Goal: Task Accomplishment & Management: Complete application form

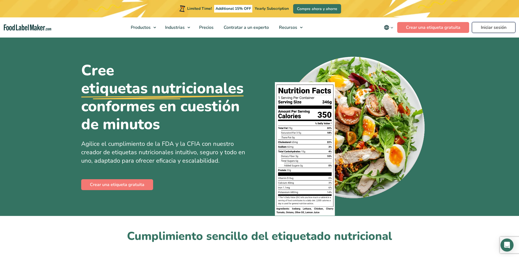
click at [493, 28] on link "Iniciar sesión" at bounding box center [494, 27] width 44 height 11
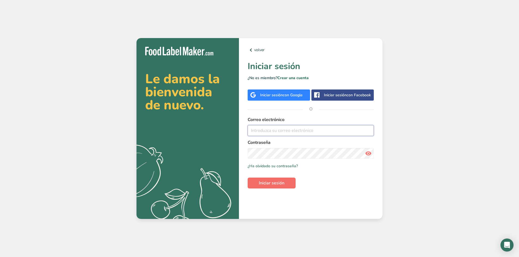
type input "valeriamunoz@somersetbakeries.com"
click at [277, 185] on span "Iniciar sesión" at bounding box center [272, 183] width 26 height 7
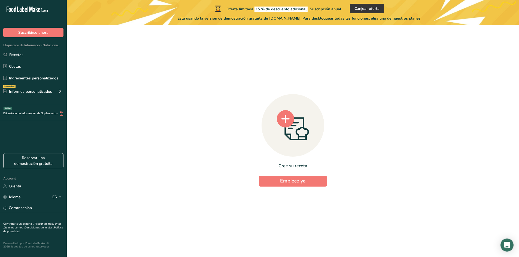
click at [419, 19] on span "planes" at bounding box center [415, 18] width 12 height 5
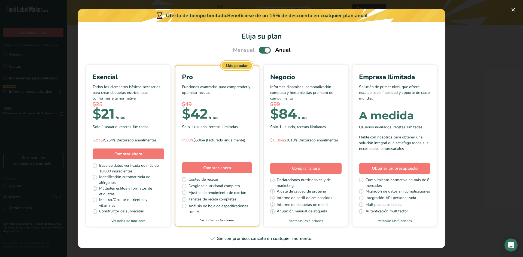
click at [206, 221] on link "Ver todas las funciones" at bounding box center [216, 220] width 83 height 5
click at [511, 9] on button "Pick Your Pricing Plan Modal" at bounding box center [513, 9] width 9 height 9
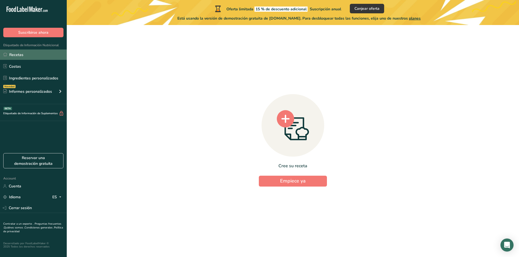
click at [22, 57] on link "Recetas" at bounding box center [33, 55] width 67 height 10
click at [20, 57] on link "Recetas" at bounding box center [33, 55] width 67 height 10
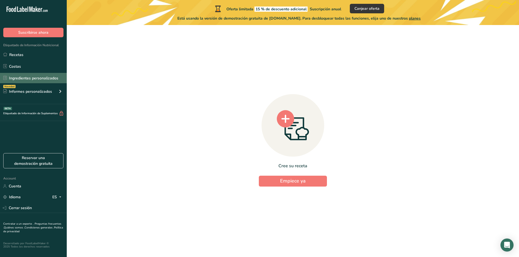
click at [31, 80] on link "Ingredientes personalizados" at bounding box center [33, 78] width 67 height 10
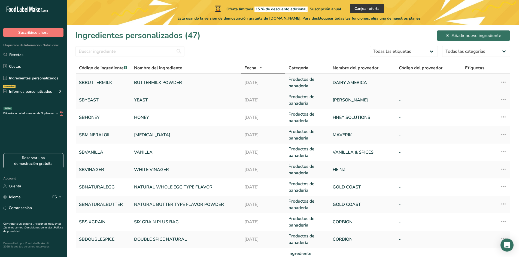
click at [505, 82] on icon at bounding box center [503, 82] width 7 height 10
click at [266, 45] on section "Ingredientes personalizados (47) Añadir nuevo ingrediente Todas las etiquetas F…" at bounding box center [293, 196] width 452 height 343
click at [243, 48] on form "Todas las etiquetas Fuente de antioxidantes Efecto prebiótico Fuente de omega 3…" at bounding box center [292, 53] width 435 height 14
click at [196, 82] on link "BUTTERMILK POWDER" at bounding box center [186, 83] width 104 height 7
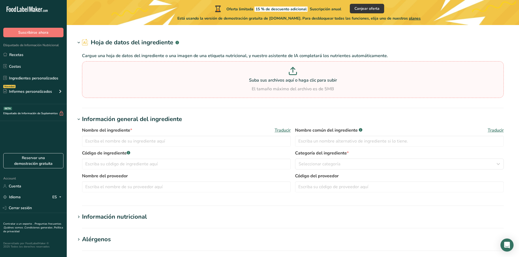
type input "BUTTERMILK POWDER"
type input "SBBUTTERMILK"
type input "DAIRY AMERICA"
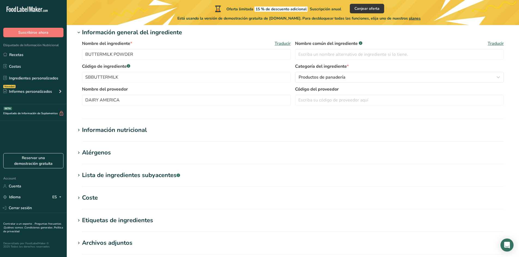
scroll to position [109, 0]
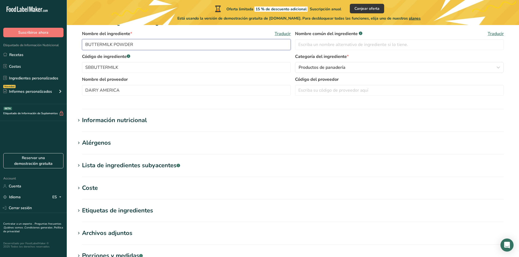
click at [156, 47] on input "BUTTERMILK POWDER" at bounding box center [186, 44] width 209 height 11
click at [81, 121] on icon at bounding box center [78, 121] width 5 height 8
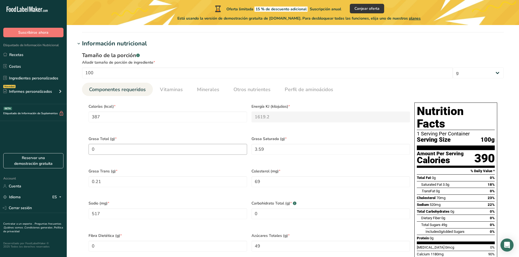
scroll to position [191, 0]
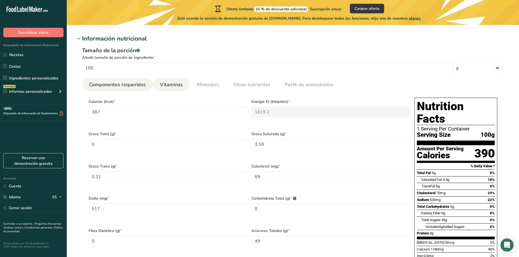
click at [168, 86] on span "Vitaminas" at bounding box center [171, 84] width 23 height 7
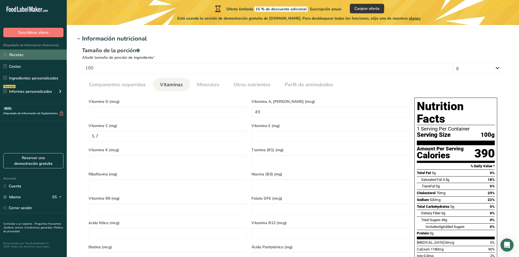
click at [30, 57] on link "Recetas" at bounding box center [33, 55] width 67 height 10
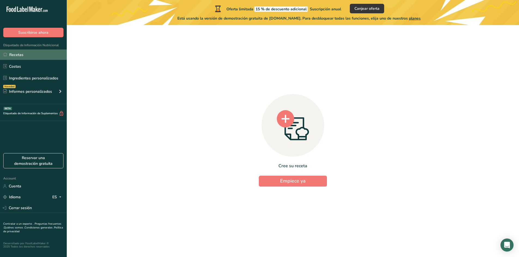
click at [40, 50] on link "Recetas" at bounding box center [33, 55] width 67 height 10
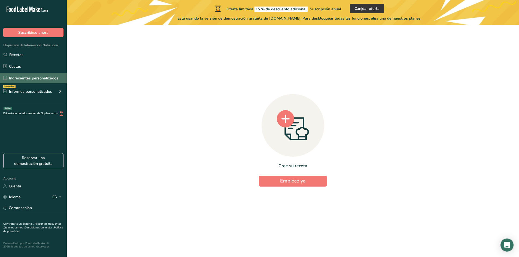
click at [35, 78] on link "Ingredientes personalizados" at bounding box center [33, 78] width 67 height 10
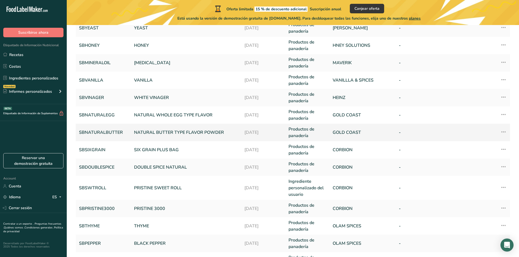
scroll to position [82, 0]
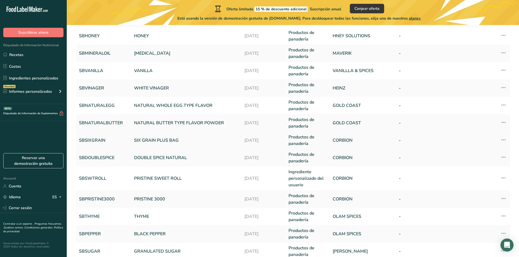
click at [164, 141] on link "SIX GRAIN PLUS BAG" at bounding box center [186, 140] width 104 height 7
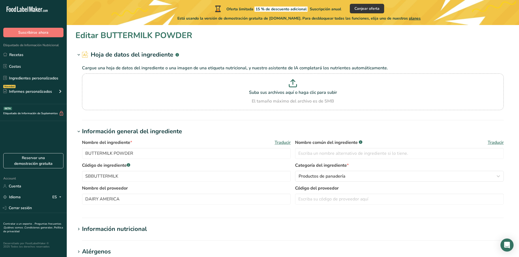
type input "SIX GRAIN PLUS BAG"
type input "SBSIXGRAIN"
type input "CORBION"
type input "341.4"
type KJ "1428.4"
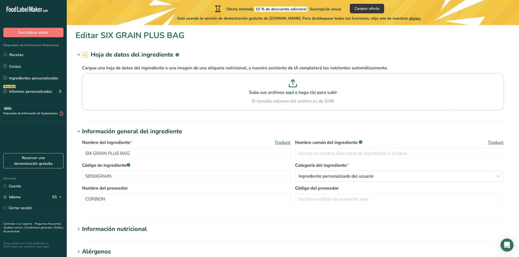
type Fat "3"
type Fat "0.5"
type Fat "0"
type input "0"
type input "816.5"
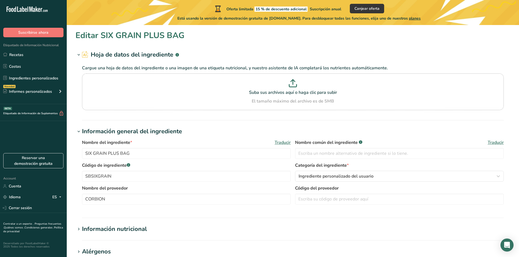
type Carbohydrates "70.9"
type Fiber "10.4"
type Sugars "1.5"
type Sugars "0"
type input "11.1"
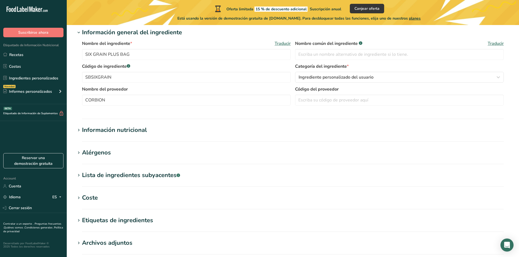
scroll to position [109, 0]
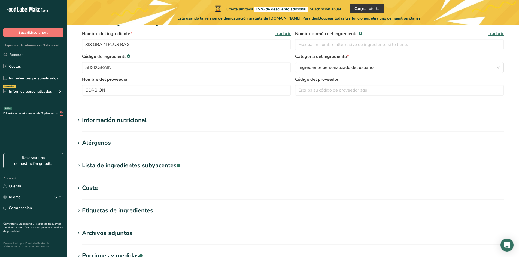
click at [78, 119] on icon at bounding box center [78, 121] width 5 height 8
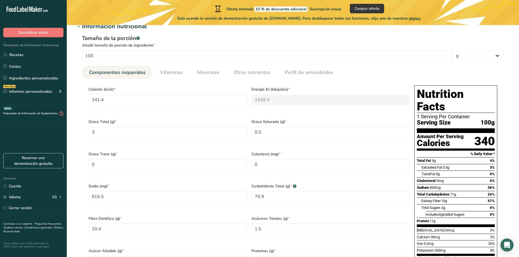
scroll to position [218, 0]
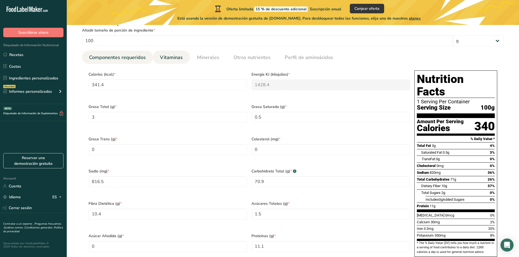
click at [173, 62] on link "Vitaminas" at bounding box center [171, 58] width 27 height 14
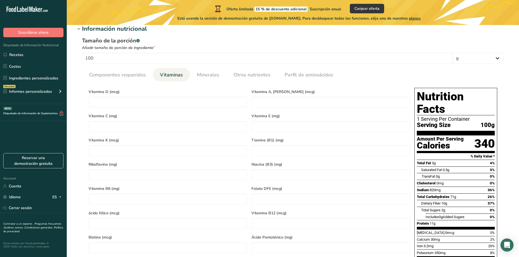
scroll to position [191, 0]
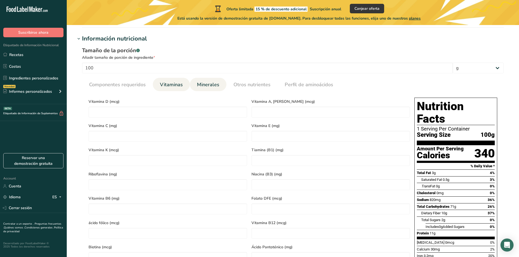
click at [217, 88] on span "Minerales" at bounding box center [208, 84] width 22 height 7
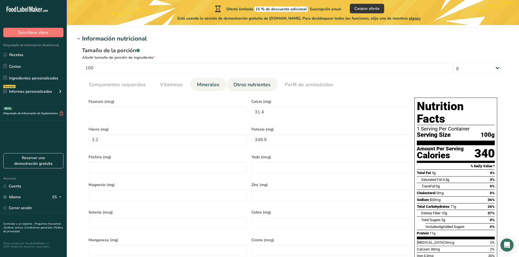
click at [244, 87] on span "Otros nutrientes" at bounding box center [251, 84] width 37 height 7
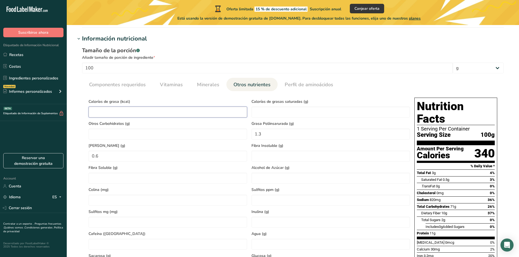
click at [161, 112] on Fat "number" at bounding box center [168, 112] width 159 height 11
click at [285, 89] on link "Perfil de aminoácidos" at bounding box center [308, 85] width 53 height 14
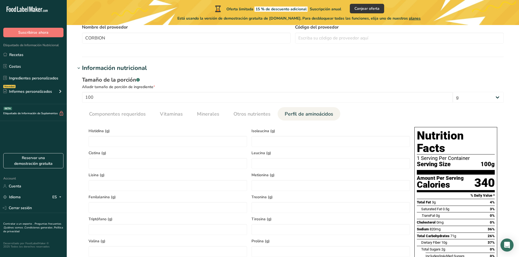
scroll to position [163, 0]
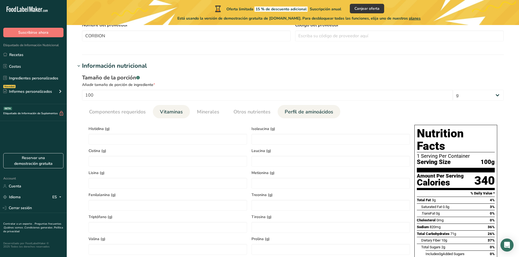
click at [176, 111] on span "Vitaminas" at bounding box center [171, 111] width 23 height 7
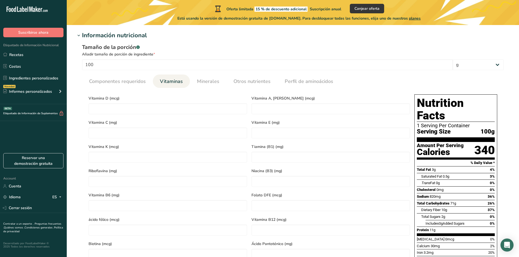
scroll to position [191, 0]
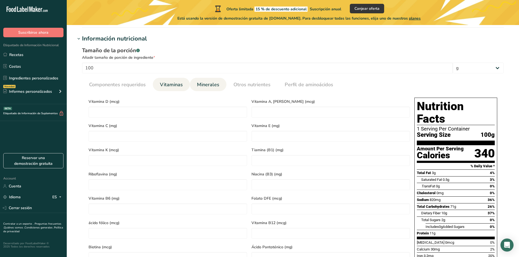
click at [221, 86] on li "Minerales" at bounding box center [208, 84] width 36 height 13
click at [208, 87] on span "Minerales" at bounding box center [208, 84] width 22 height 7
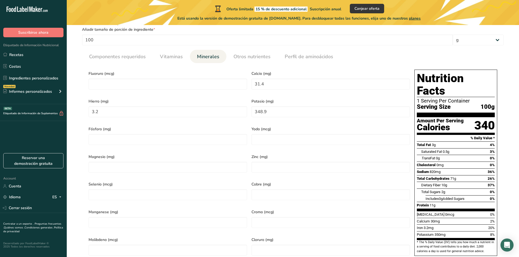
scroll to position [163, 0]
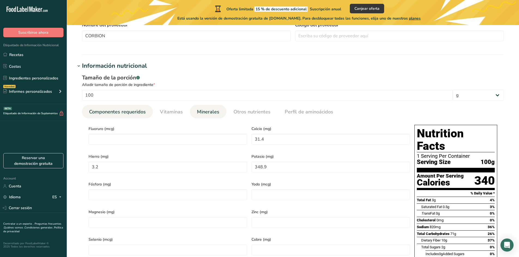
click at [130, 111] on span "Componentes requeridos" at bounding box center [117, 111] width 57 height 7
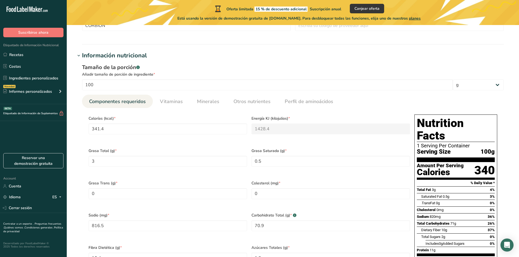
scroll to position [82, 0]
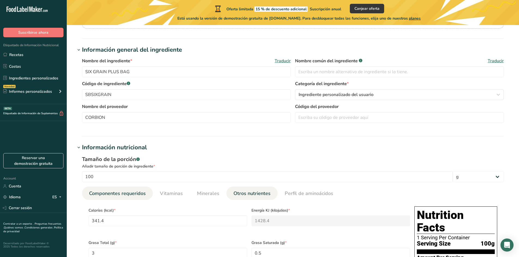
click at [245, 194] on span "Otros nutrientes" at bounding box center [251, 193] width 37 height 7
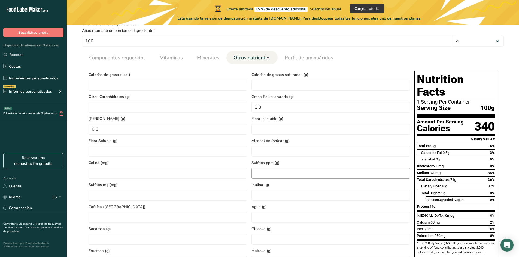
scroll to position [218, 0]
click at [277, 109] on Fat "1.3" at bounding box center [330, 107] width 159 height 11
click at [111, 127] on Fat "0.6" at bounding box center [168, 129] width 159 height 11
click at [211, 59] on span "Minerales" at bounding box center [208, 57] width 22 height 7
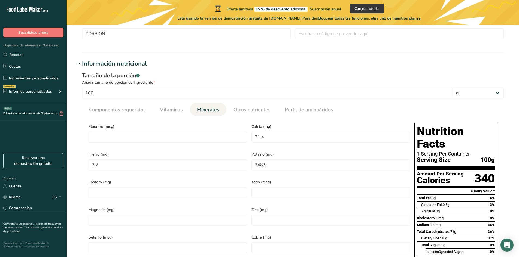
scroll to position [163, 0]
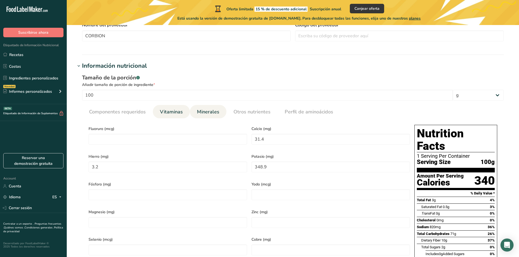
click at [172, 110] on span "Vitaminas" at bounding box center [171, 111] width 23 height 7
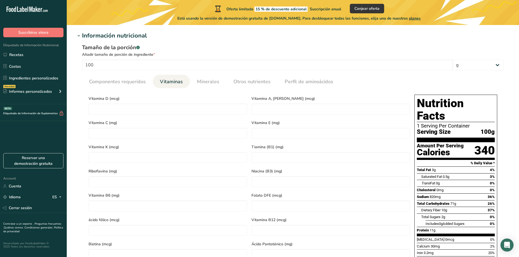
scroll to position [191, 0]
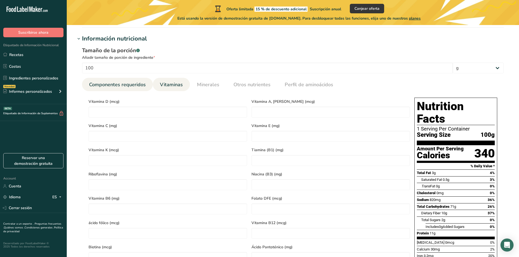
click at [126, 82] on span "Componentes requeridos" at bounding box center [117, 84] width 57 height 7
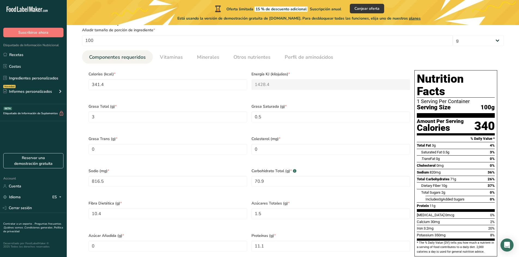
scroll to position [218, 0]
click at [267, 60] on span "Otros nutrientes" at bounding box center [251, 57] width 37 height 7
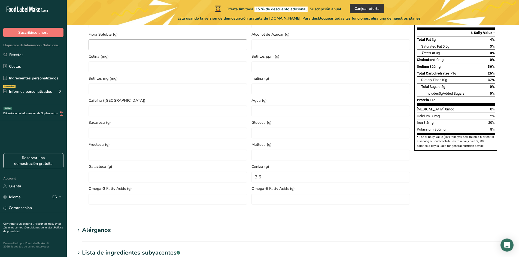
scroll to position [327, 0]
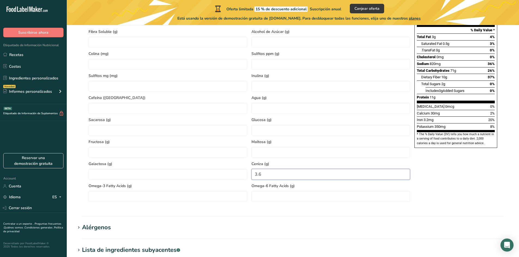
drag, startPoint x: 264, startPoint y: 174, endPoint x: 253, endPoint y: 173, distance: 11.2
click at [253, 173] on input "3.6" at bounding box center [330, 174] width 159 height 11
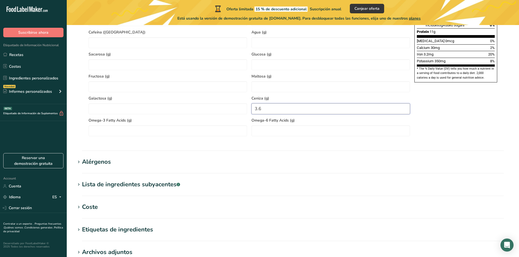
scroll to position [409, 0]
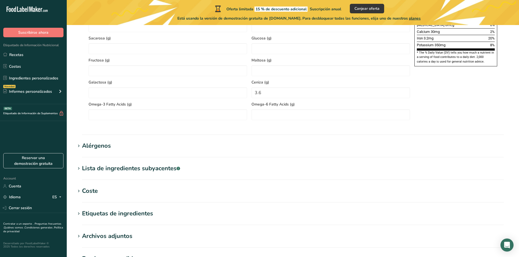
click at [81, 147] on span at bounding box center [78, 146] width 7 height 7
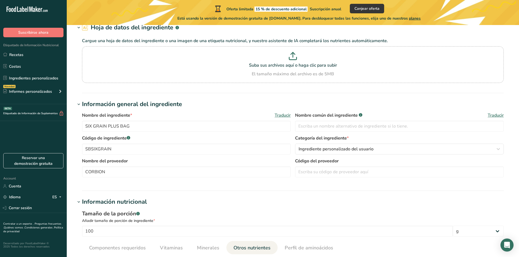
scroll to position [0, 0]
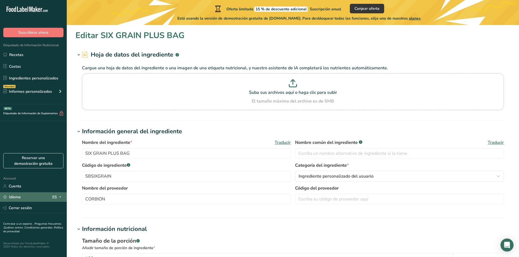
click at [59, 196] on icon at bounding box center [60, 197] width 4 height 7
click at [26, 209] on div "English" at bounding box center [30, 207] width 38 height 10
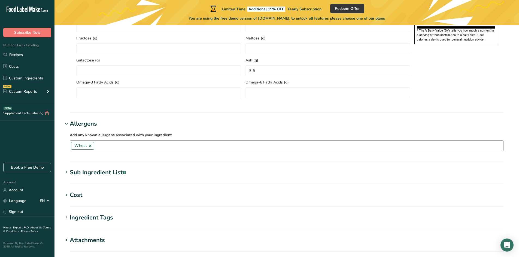
scroll to position [436, 0]
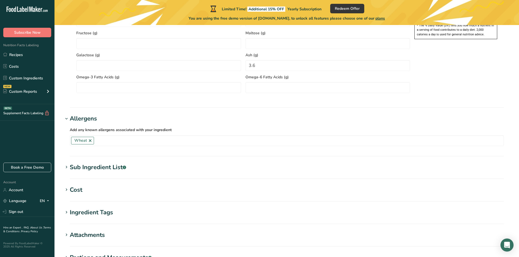
click at [67, 169] on icon at bounding box center [66, 168] width 5 height 8
click at [70, 188] on div "Cost" at bounding box center [76, 190] width 13 height 9
click at [68, 189] on icon at bounding box center [66, 190] width 5 height 8
click at [66, 208] on h1 "Ingredient Tags" at bounding box center [286, 212] width 447 height 9
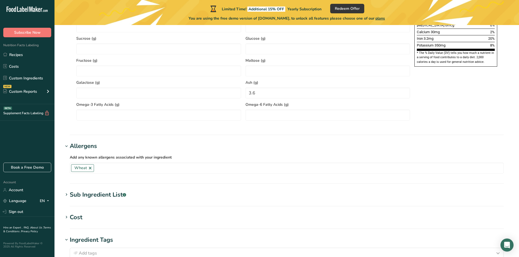
scroll to position [409, 0]
click at [68, 195] on icon at bounding box center [66, 195] width 5 height 8
click at [76, 212] on textarea at bounding box center [287, 222] width 434 height 26
click at [44, 201] on div "EN" at bounding box center [45, 201] width 11 height 7
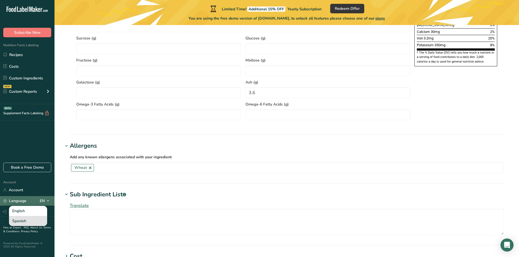
click at [31, 220] on div "Spanish" at bounding box center [28, 221] width 38 height 10
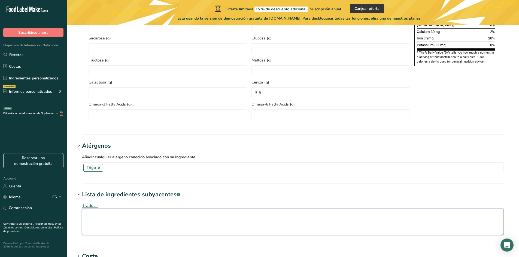
click at [108, 218] on textarea at bounding box center [293, 222] width 422 height 26
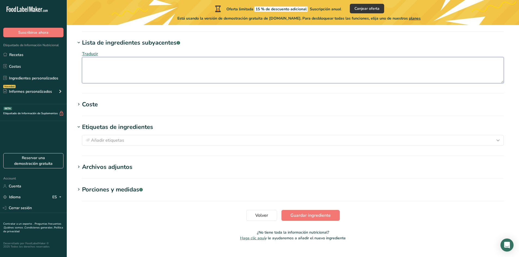
scroll to position [571, 0]
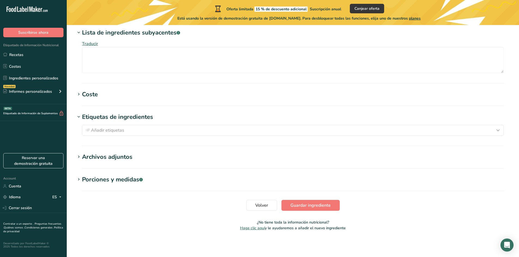
click at [80, 180] on icon at bounding box center [78, 180] width 5 height 8
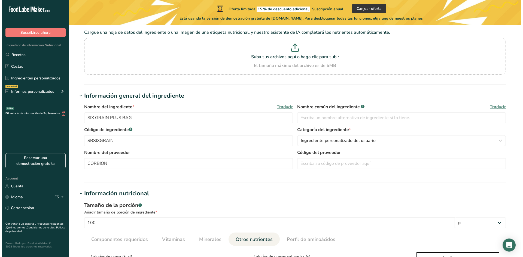
scroll to position [0, 0]
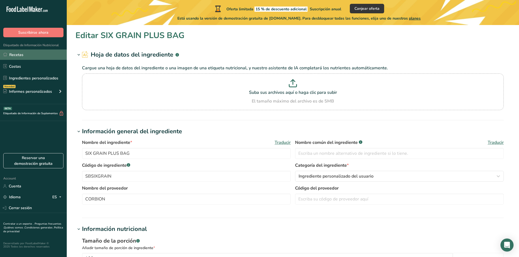
click at [35, 57] on link "Recetas" at bounding box center [33, 55] width 67 height 10
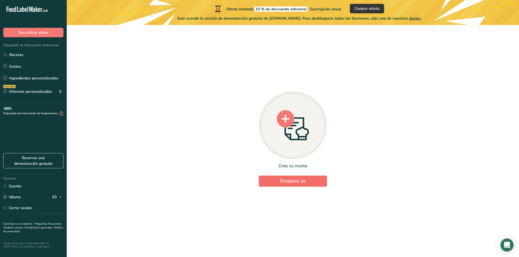
click at [293, 182] on span "Empiece ya" at bounding box center [293, 181] width 26 height 7
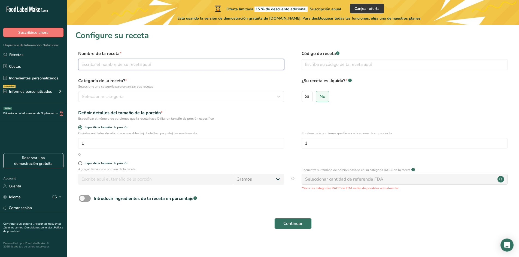
click at [113, 68] on input "text" at bounding box center [181, 64] width 206 height 11
type input "4 ham w"
click at [333, 64] on input "text" at bounding box center [404, 64] width 206 height 11
type input "3010"
click at [262, 96] on div "Seleccionar categoría" at bounding box center [180, 96] width 196 height 7
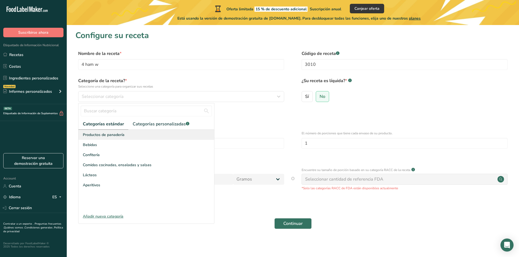
click at [110, 136] on span "Productos de panadería" at bounding box center [104, 135] width 42 height 6
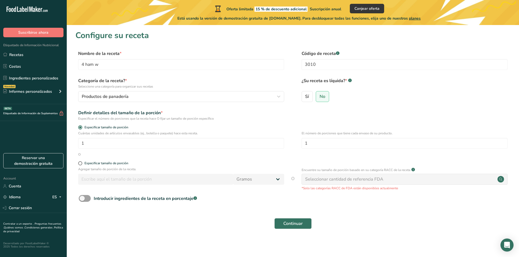
drag, startPoint x: 81, startPoint y: 119, endPoint x: 227, endPoint y: 121, distance: 146.3
click at [227, 121] on div "Especificar el número de porciones que la receta hace O fijar un tamaño de porc…" at bounding box center [181, 118] width 206 height 5
click at [96, 145] on input "1" at bounding box center [181, 143] width 206 height 11
click at [320, 145] on input "1" at bounding box center [404, 143] width 206 height 11
drag, startPoint x: 321, startPoint y: 134, endPoint x: 395, endPoint y: 135, distance: 74.1
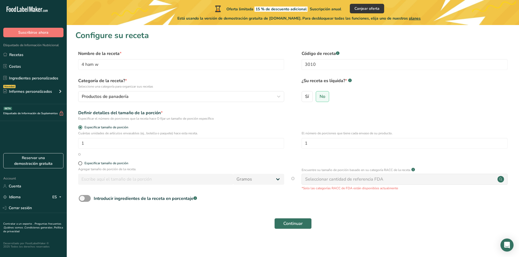
click at [395, 135] on p "El número de porciones que tiene cada envase de su producto." at bounding box center [404, 133] width 206 height 5
drag, startPoint x: 316, startPoint y: 144, endPoint x: 295, endPoint y: 144, distance: 21.2
click at [295, 144] on div "Cuántas unidades de artículos envasables (ej., botella o paquete) hace esta rec…" at bounding box center [292, 141] width 435 height 21
type input "1"
type input "30"
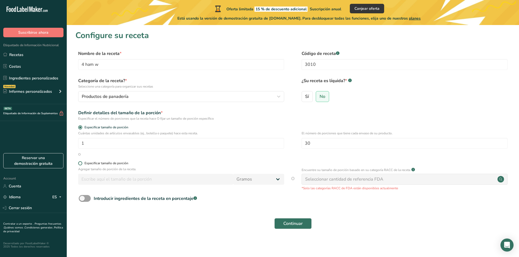
click at [80, 164] on span at bounding box center [80, 163] width 4 height 4
click at [80, 164] on input "Especificar tamaño de porción" at bounding box center [80, 164] width 4 height 4
radio input "true"
radio input "false"
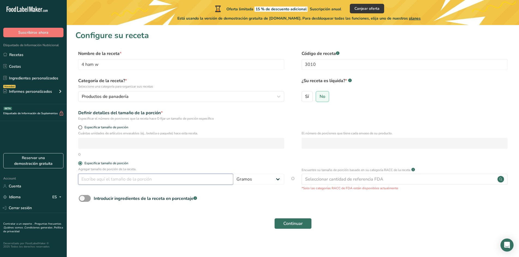
click at [138, 178] on input "number" at bounding box center [155, 179] width 155 height 11
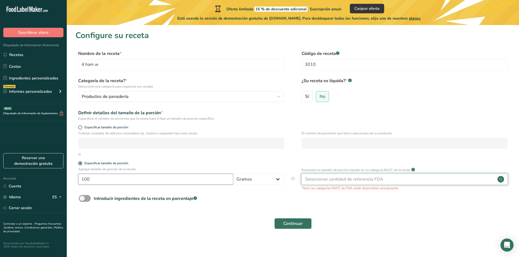
type input "100"
click at [380, 181] on div "Seleccionar cantidad de referencia FDA" at bounding box center [344, 179] width 78 height 7
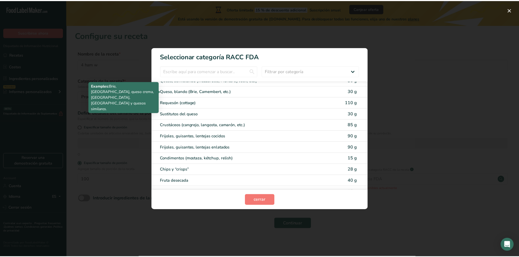
scroll to position [300, 0]
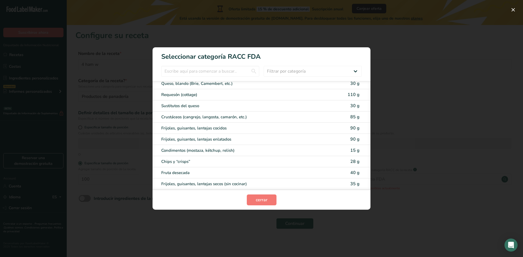
click at [290, 30] on div "RACC Category Selection Modal" at bounding box center [261, 128] width 523 height 257
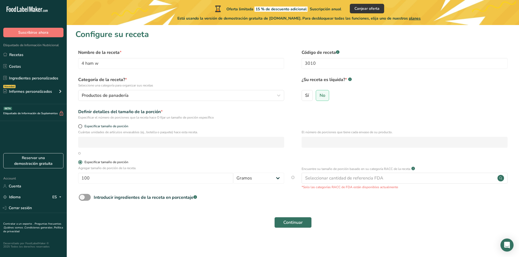
scroll to position [1, 0]
click at [283, 223] on span "Continuar" at bounding box center [292, 222] width 19 height 7
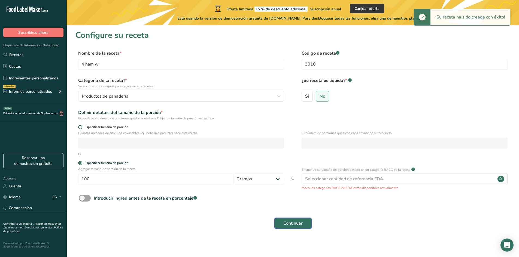
scroll to position [0, 0]
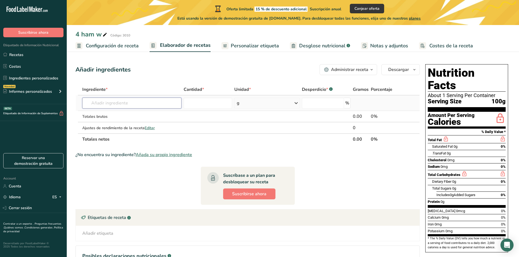
click at [140, 102] on input "text" at bounding box center [131, 103] width 99 height 11
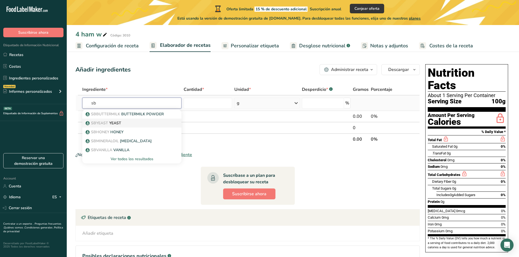
type input "sb"
click at [121, 124] on p "SBYEAST YEAST" at bounding box center [104, 123] width 35 height 6
type input "YEAST"
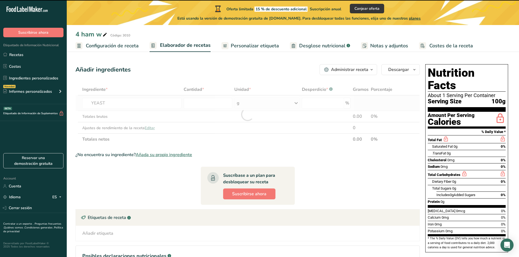
type input "0"
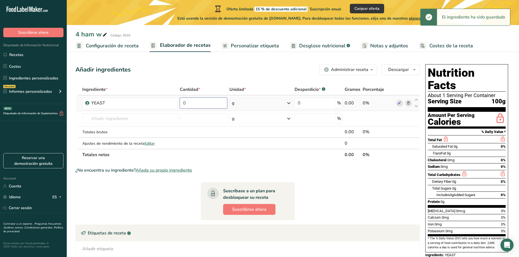
click at [191, 103] on input "0" at bounding box center [203, 103] width 47 height 11
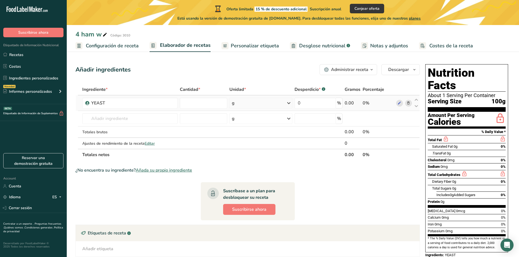
type input "0"
click at [277, 104] on div "Ingrediente * Cantidad * Unidad * Desperdicio * .a-a{fill:#347362;}.b-a{fill:#f…" at bounding box center [247, 122] width 344 height 77
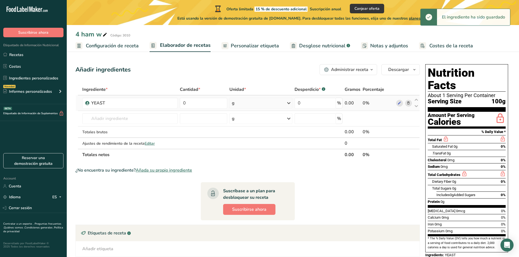
click at [288, 103] on icon at bounding box center [288, 103] width 7 height 10
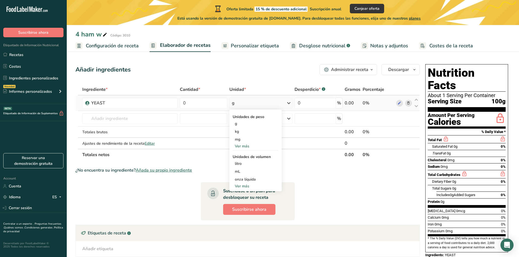
click at [284, 104] on div "g" at bounding box center [260, 103] width 63 height 11
click at [279, 103] on div "g" at bounding box center [260, 103] width 63 height 11
click at [288, 103] on icon at bounding box center [288, 103] width 7 height 10
click at [195, 106] on input "0" at bounding box center [203, 103] width 47 height 11
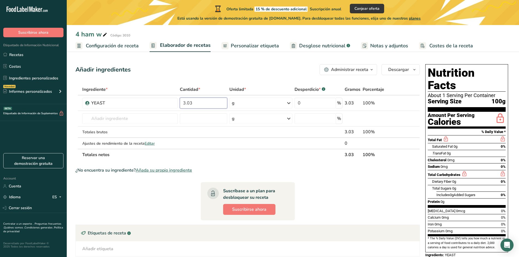
type input "3.03"
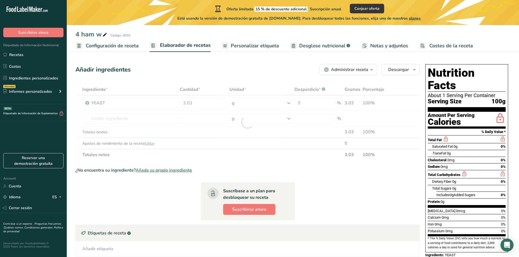
click at [360, 202] on section "Ingrediente * Cantidad * Unidad * Desperdicio * .a-a{fill:#347362;}.b-a{fill:#f…" at bounding box center [247, 195] width 344 height 222
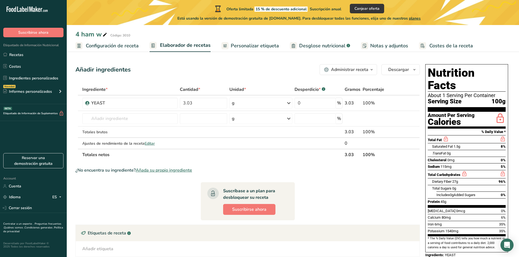
drag, startPoint x: 458, startPoint y: 169, endPoint x: 428, endPoint y: 170, distance: 29.7
click at [428, 178] on div "Dietary Fiber 27g 96%" at bounding box center [467, 181] width 78 height 7
drag, startPoint x: 447, startPoint y: 189, endPoint x: 420, endPoint y: 190, distance: 26.7
click at [420, 190] on div "Añadir ingredientes Administrar receta Eliminar receta Duplicar receta Escalar …" at bounding box center [292, 188] width 435 height 252
click at [407, 184] on section "Ingrediente * Cantidad * Unidad * Desperdicio * .a-a{fill:#347362;}.b-a{fill:#f…" at bounding box center [247, 195] width 344 height 222
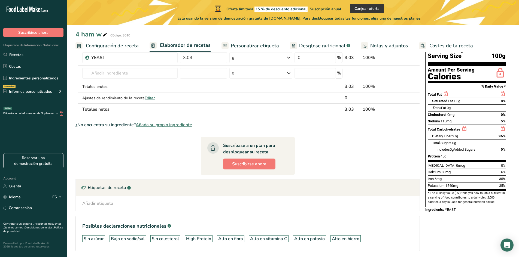
scroll to position [54, 0]
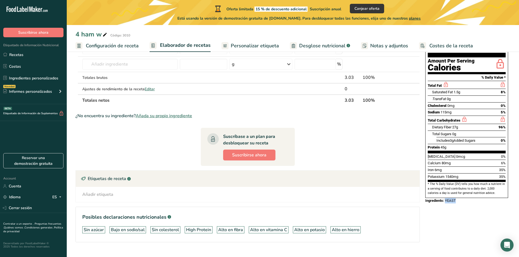
drag, startPoint x: 455, startPoint y: 189, endPoint x: 444, endPoint y: 189, distance: 11.2
click at [445, 199] on span "YEAST" at bounding box center [450, 201] width 11 height 4
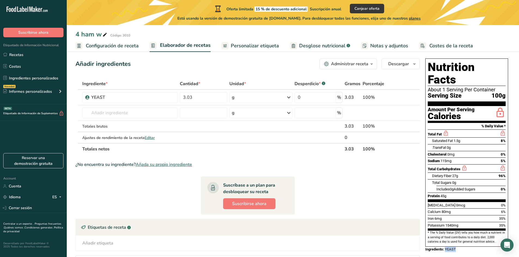
scroll to position [0, 0]
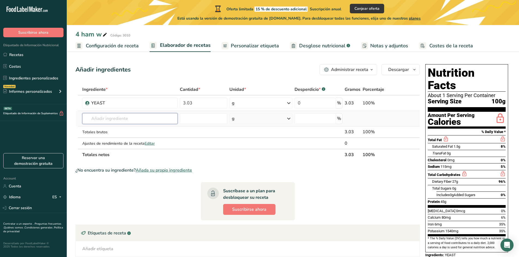
click at [160, 119] on input "text" at bounding box center [129, 118] width 95 height 11
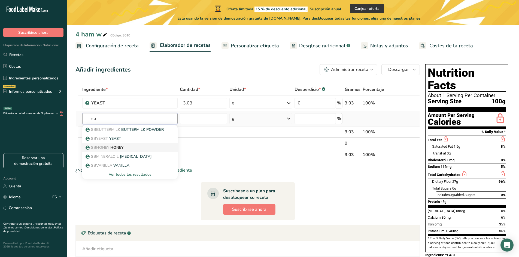
type input "sb"
click at [113, 145] on p "SBHONEY HONEY" at bounding box center [105, 148] width 37 height 6
type input "HONEY"
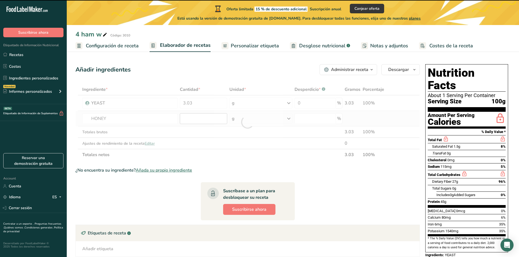
type input "0"
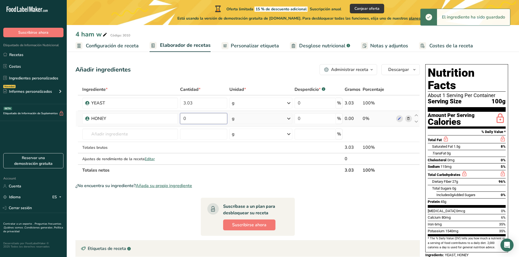
click at [198, 117] on input "0" at bounding box center [203, 118] width 47 height 11
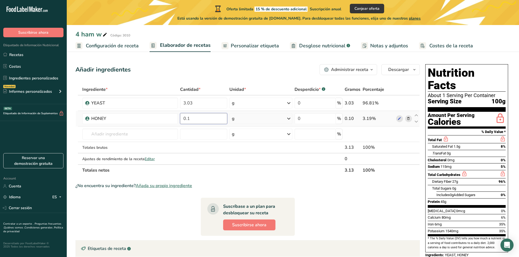
type input "0.1"
click at [409, 120] on div "Ingrediente * Cantidad * Unidad * Desperdicio * .a-a{fill:#347362;}.b-a{fill:#f…" at bounding box center [247, 130] width 344 height 92
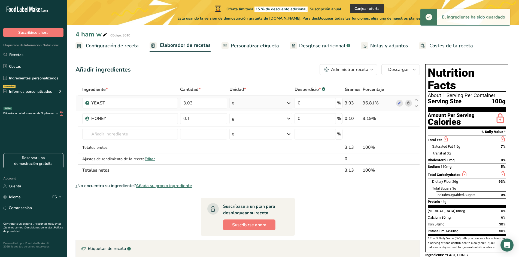
click at [409, 102] on icon at bounding box center [408, 103] width 4 height 6
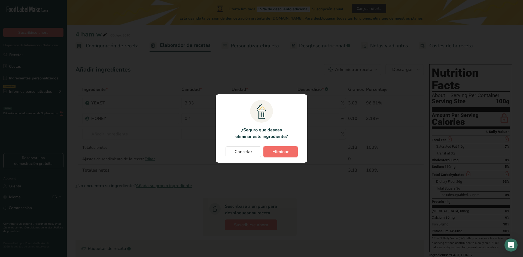
click at [272, 154] on span "Eliminar" at bounding box center [280, 152] width 16 height 7
type input "0.1"
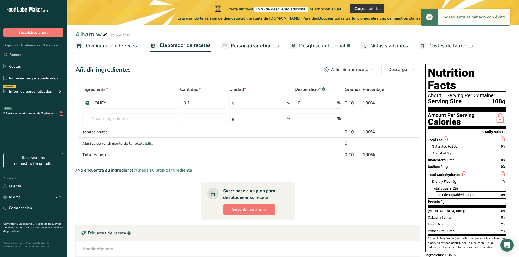
click at [247, 47] on span "Personalizar etiqueta" at bounding box center [255, 45] width 48 height 7
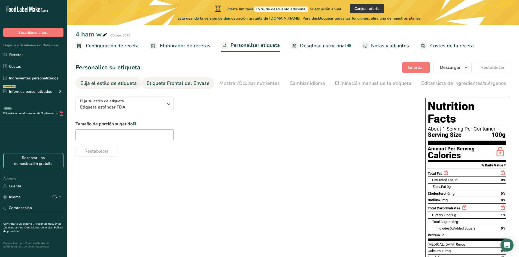
click at [190, 85] on div "Etiqueta Frontal del Envase" at bounding box center [178, 83] width 63 height 7
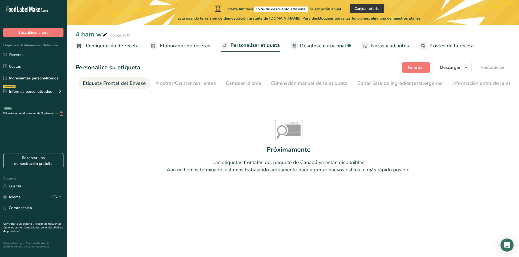
scroll to position [0, 65]
click at [321, 46] on span "Desglose nutricional" at bounding box center [323, 45] width 46 height 7
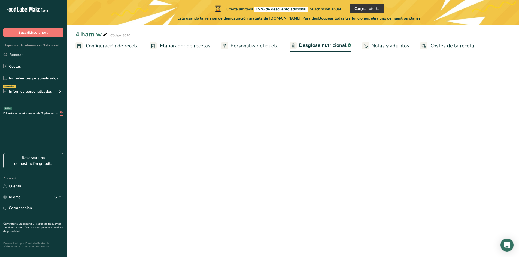
select select "Calories"
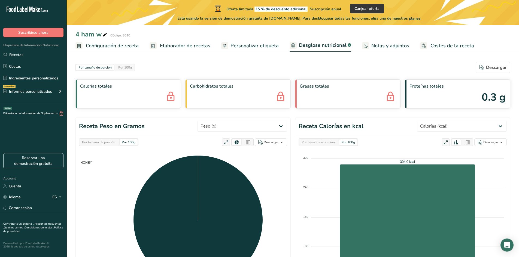
click at [178, 47] on span "Elaborador de recetas" at bounding box center [185, 45] width 50 height 7
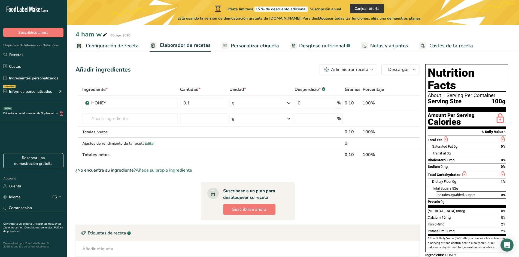
click at [87, 37] on div "4 ham w" at bounding box center [91, 34] width 33 height 10
click at [27, 52] on link "Recetas" at bounding box center [33, 55] width 67 height 10
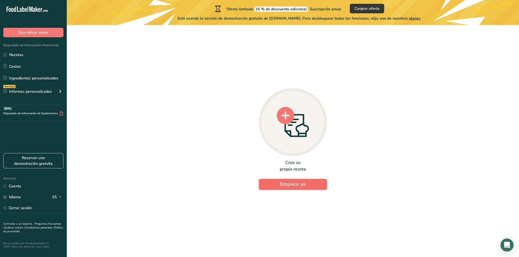
click at [285, 187] on span "Empiece ya" at bounding box center [293, 184] width 26 height 7
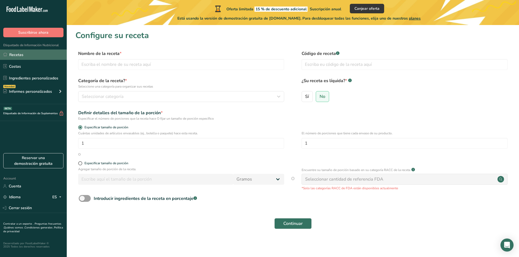
click at [17, 55] on link "Recetas" at bounding box center [33, 55] width 67 height 10
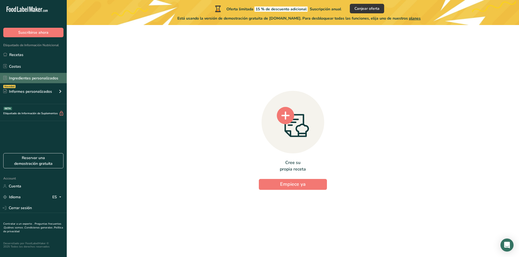
click at [36, 81] on link "Ingredientes personalizados" at bounding box center [33, 78] width 67 height 10
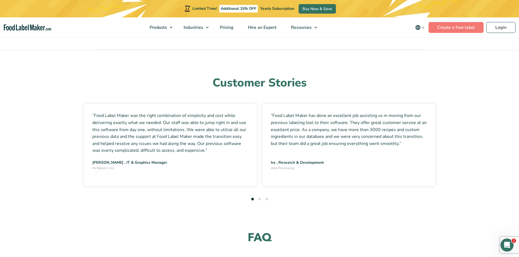
scroll to position [1520, 0]
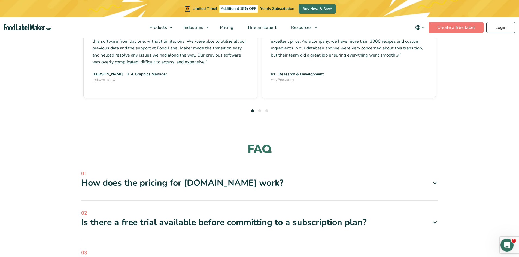
click at [392, 170] on div "01 How does the pricing for FoodLabelMaker.com work? We have different pricing …" at bounding box center [259, 185] width 357 height 31
click at [434, 180] on icon at bounding box center [434, 183] width 7 height 7
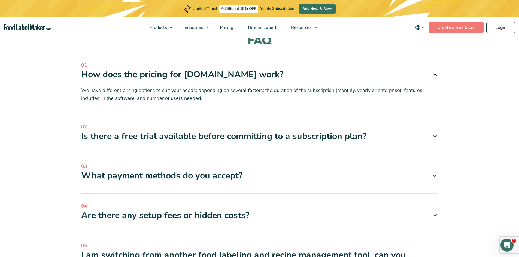
scroll to position [1629, 0]
click at [280, 170] on div "What payment methods do you accept?" at bounding box center [259, 175] width 357 height 11
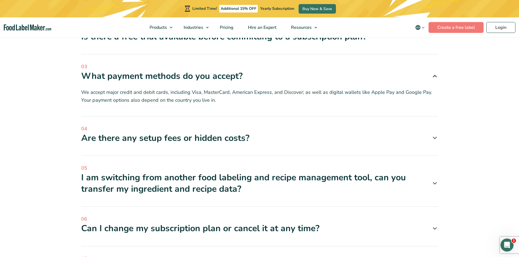
scroll to position [1738, 0]
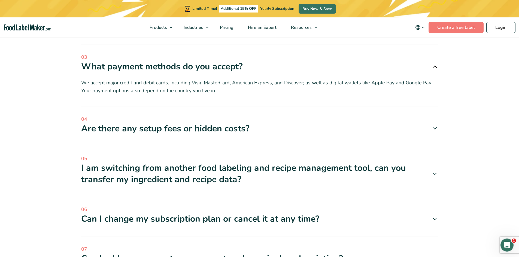
click at [263, 214] on div "Can I change my subscription plan or cancel it at any time?" at bounding box center [259, 219] width 357 height 11
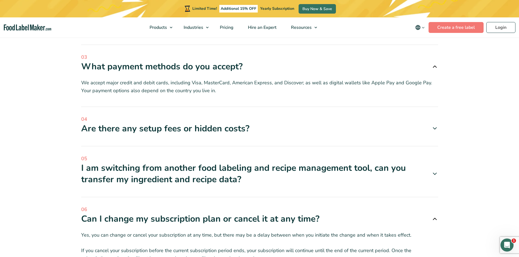
click at [263, 214] on div "Can I change my subscription plan or cancel it at any time?" at bounding box center [259, 219] width 357 height 11
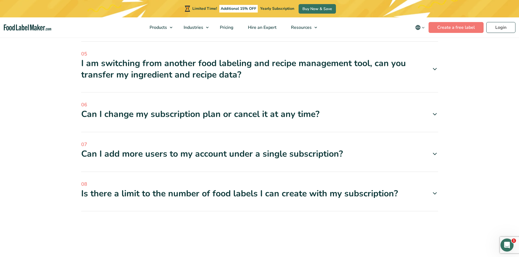
scroll to position [1847, 0]
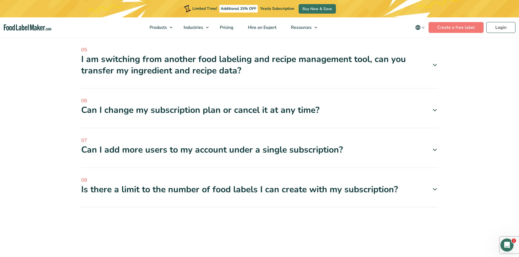
click at [281, 144] on div "Can I add more users to my account under a single subscription?" at bounding box center [259, 149] width 357 height 11
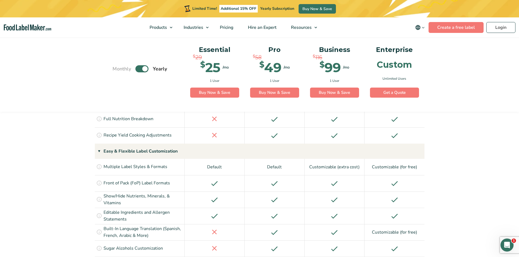
scroll to position [567, 0]
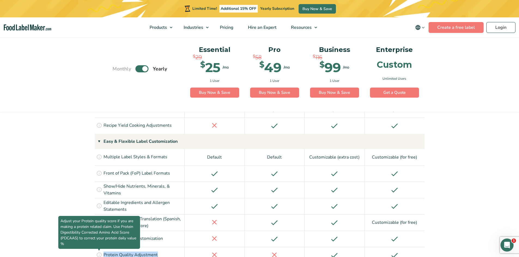
drag, startPoint x: 157, startPoint y: 214, endPoint x: 101, endPoint y: 213, distance: 55.6
click at [101, 247] on div "Adjust your Protein quality score if you are making a protein related claim. Us…" at bounding box center [140, 255] width 90 height 16
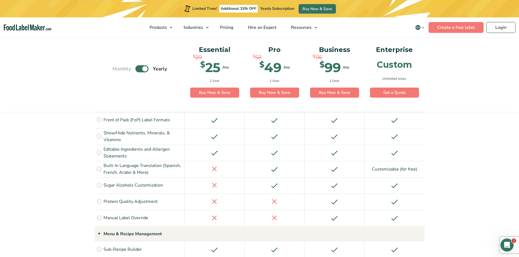
scroll to position [622, 0]
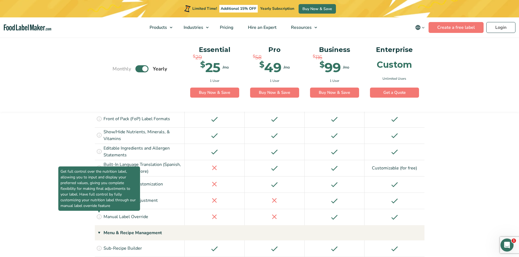
click at [99, 214] on icon at bounding box center [99, 217] width 6 height 6
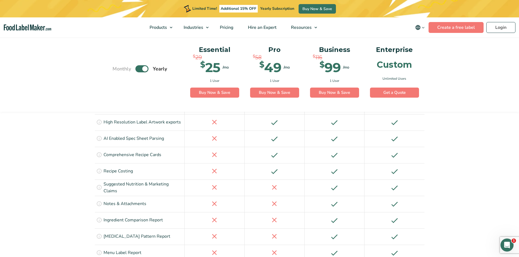
scroll to position [840, 0]
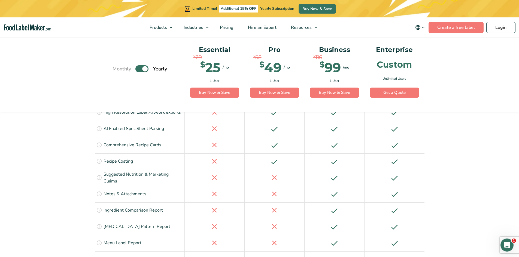
click at [98, 175] on icon at bounding box center [99, 178] width 6 height 6
drag, startPoint x: 104, startPoint y: 186, endPoint x: 159, endPoint y: 187, distance: 55.3
click at [159, 219] on div "Compare your recipes' Amino Acids pattern against the ideal Amino Acids Pattern…" at bounding box center [140, 227] width 90 height 16
drag, startPoint x: 152, startPoint y: 218, endPoint x: 105, endPoint y: 214, distance: 47.5
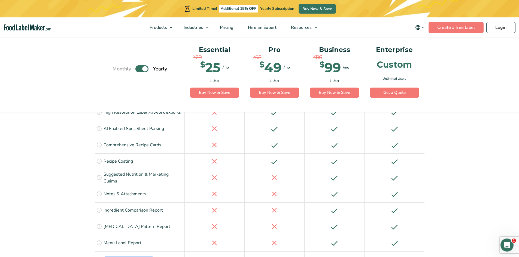
click at [105, 252] on div "Effortlessly organize your ingredients and recipes with tags like Keto, Vegan, …" at bounding box center [140, 260] width 90 height 16
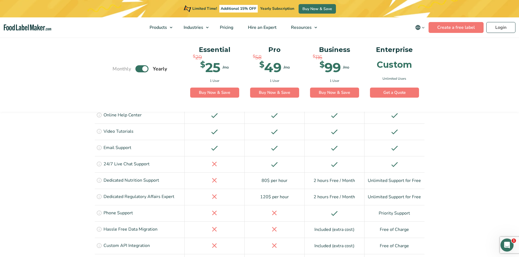
scroll to position [1057, 0]
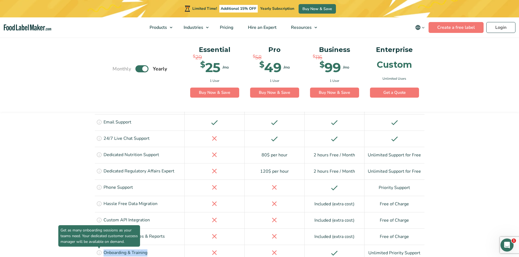
drag, startPoint x: 153, startPoint y: 211, endPoint x: 99, endPoint y: 211, distance: 54.7
click at [99, 245] on div "Get as many onboarding sessions as your teams need. Your dedicated customer suc…" at bounding box center [140, 253] width 90 height 16
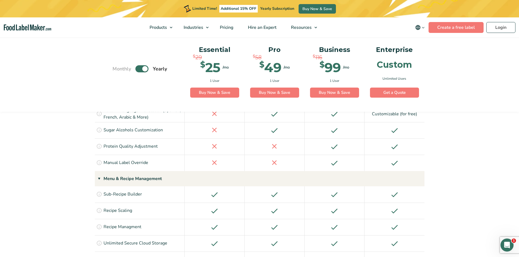
scroll to position [676, 0]
click at [275, 93] on link "Buy Now & Save" at bounding box center [274, 93] width 49 height 10
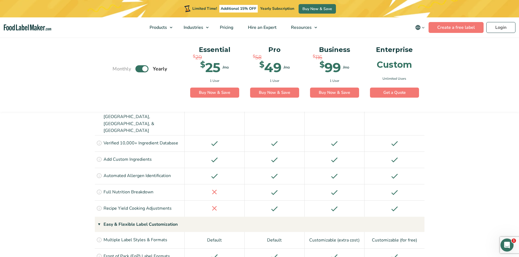
click at [141, 70] on label "Toggle" at bounding box center [141, 69] width 13 height 7
click at [117, 70] on input "Toggle" at bounding box center [116, 69] width 4 height 4
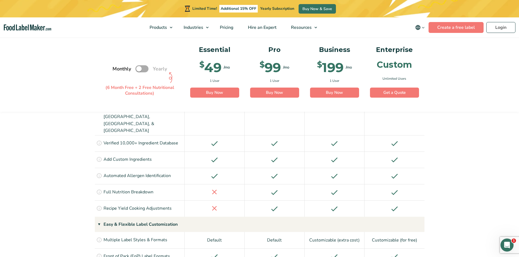
click at [140, 72] on label "Toggle" at bounding box center [141, 69] width 13 height 7
click at [117, 71] on input "Toggle" at bounding box center [116, 69] width 4 height 4
checkbox input "true"
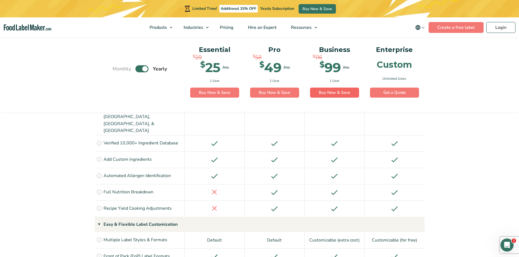
drag, startPoint x: 327, startPoint y: 99, endPoint x: 328, endPoint y: 94, distance: 5.2
click at [327, 98] on div "Business $ 116 $ 99 /mo $ 199 /mo 1 User Buy Now & Save Buy Now" at bounding box center [335, 71] width 58 height 62
click at [328, 94] on link "Buy Now & Save" at bounding box center [334, 93] width 49 height 10
